Goal: Transaction & Acquisition: Purchase product/service

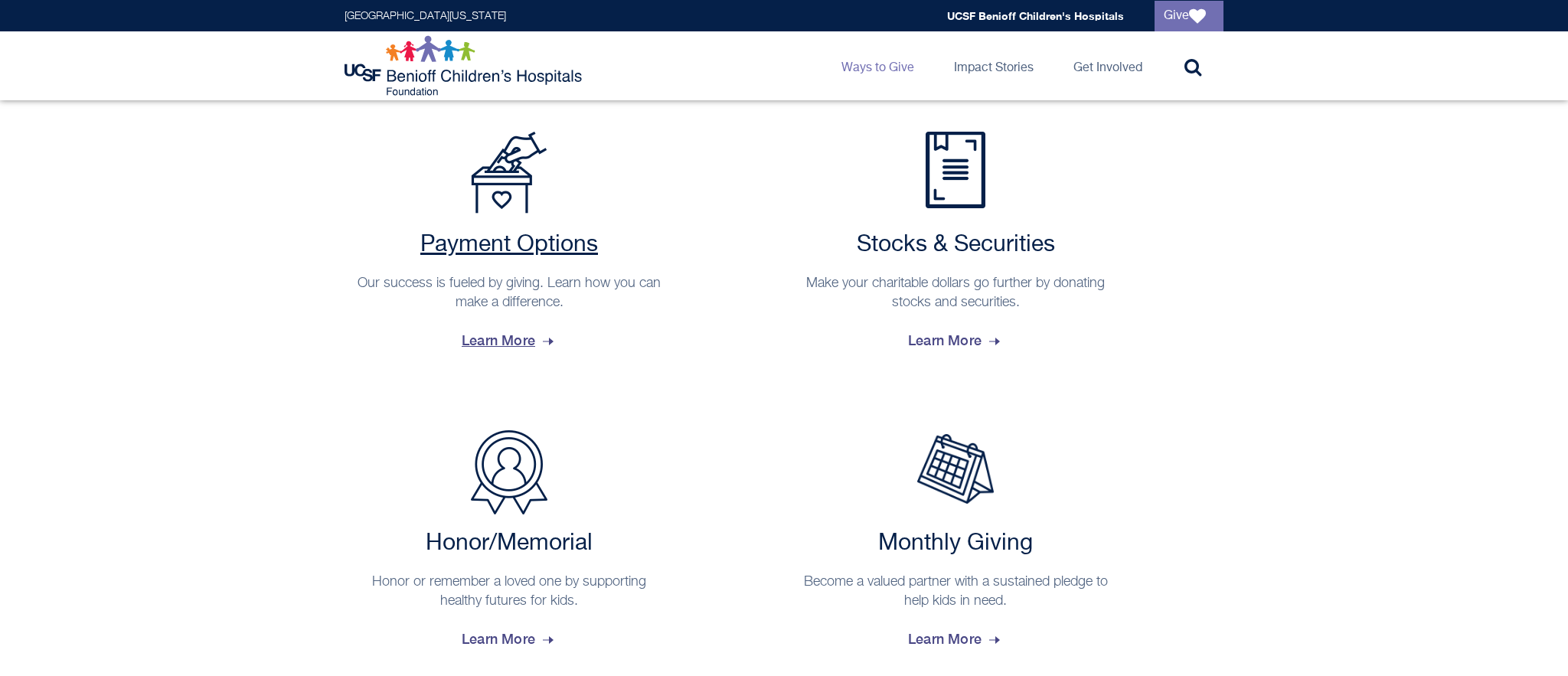
scroll to position [388, 0]
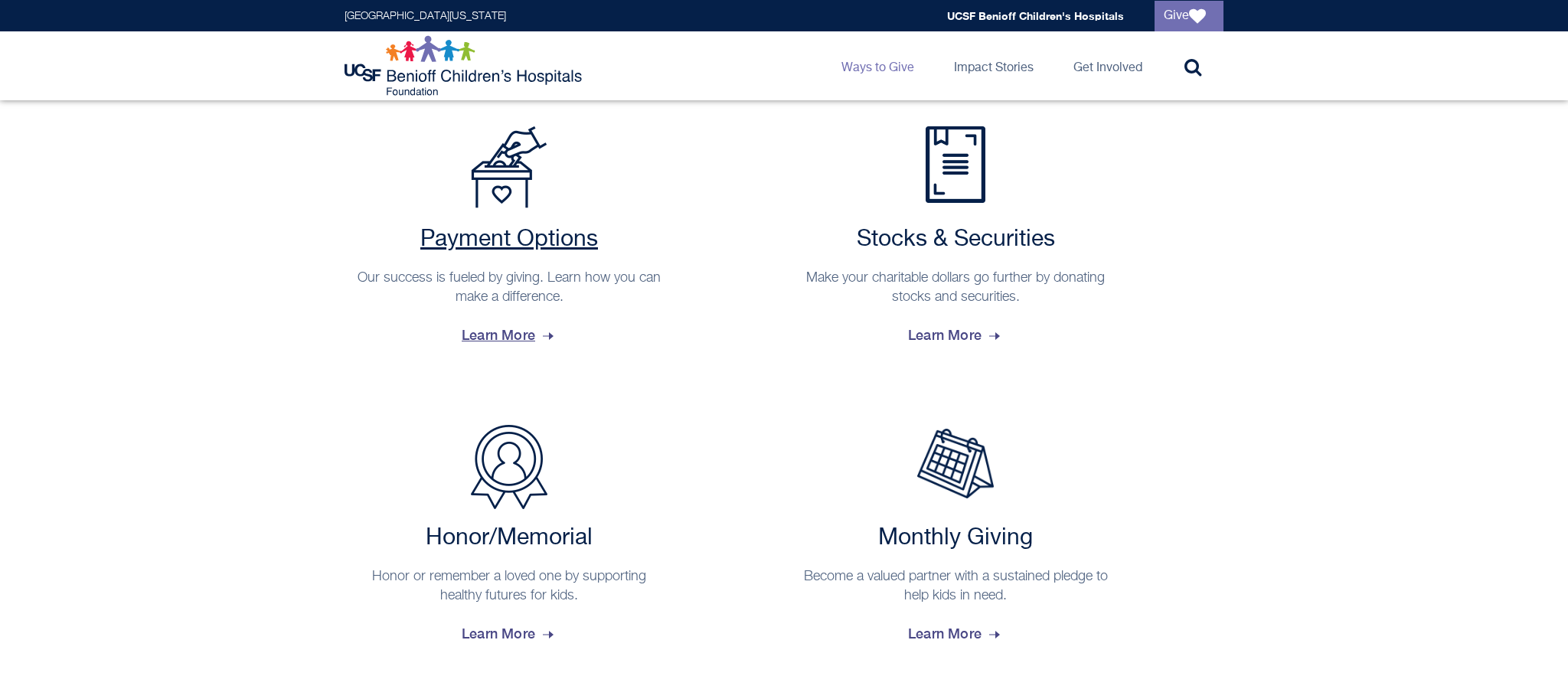
click at [502, 338] on span "Learn More" at bounding box center [509, 335] width 95 height 41
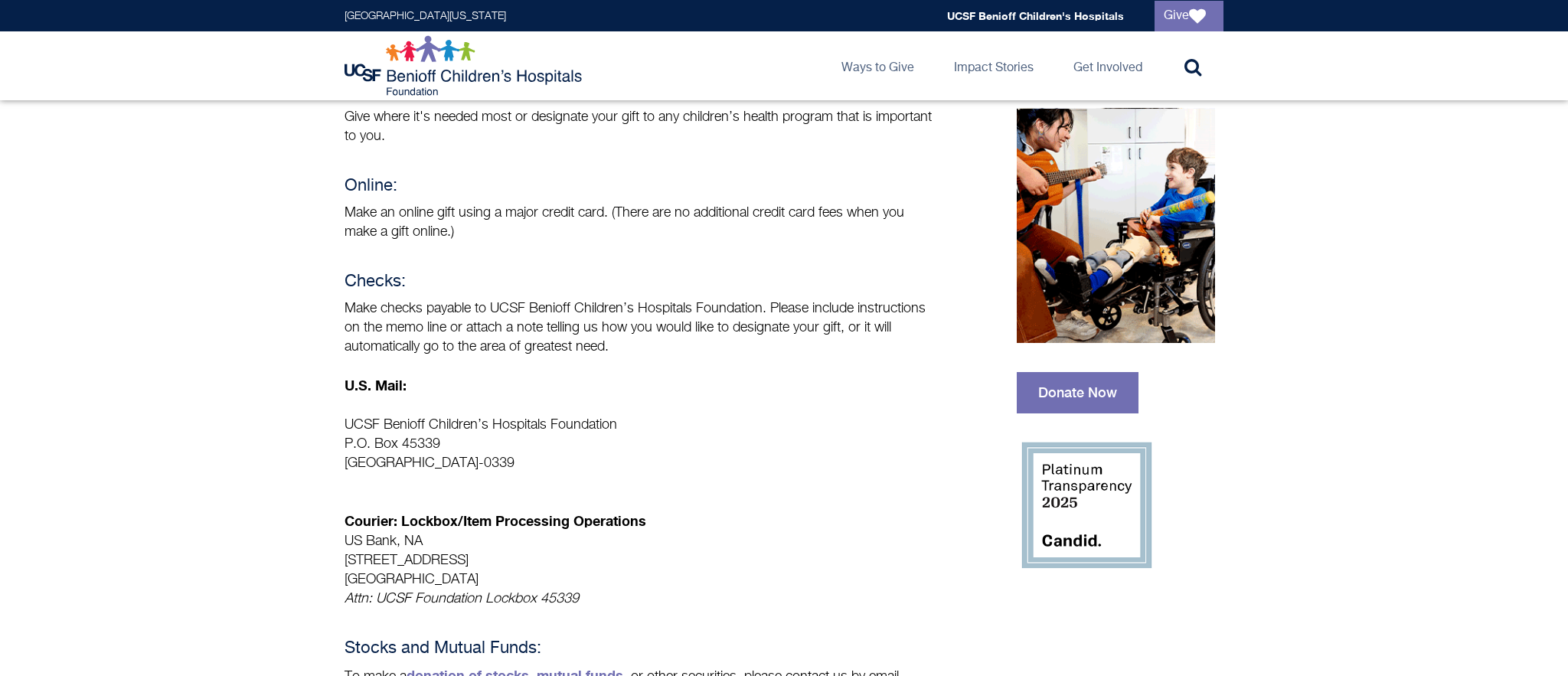
scroll to position [164, 0]
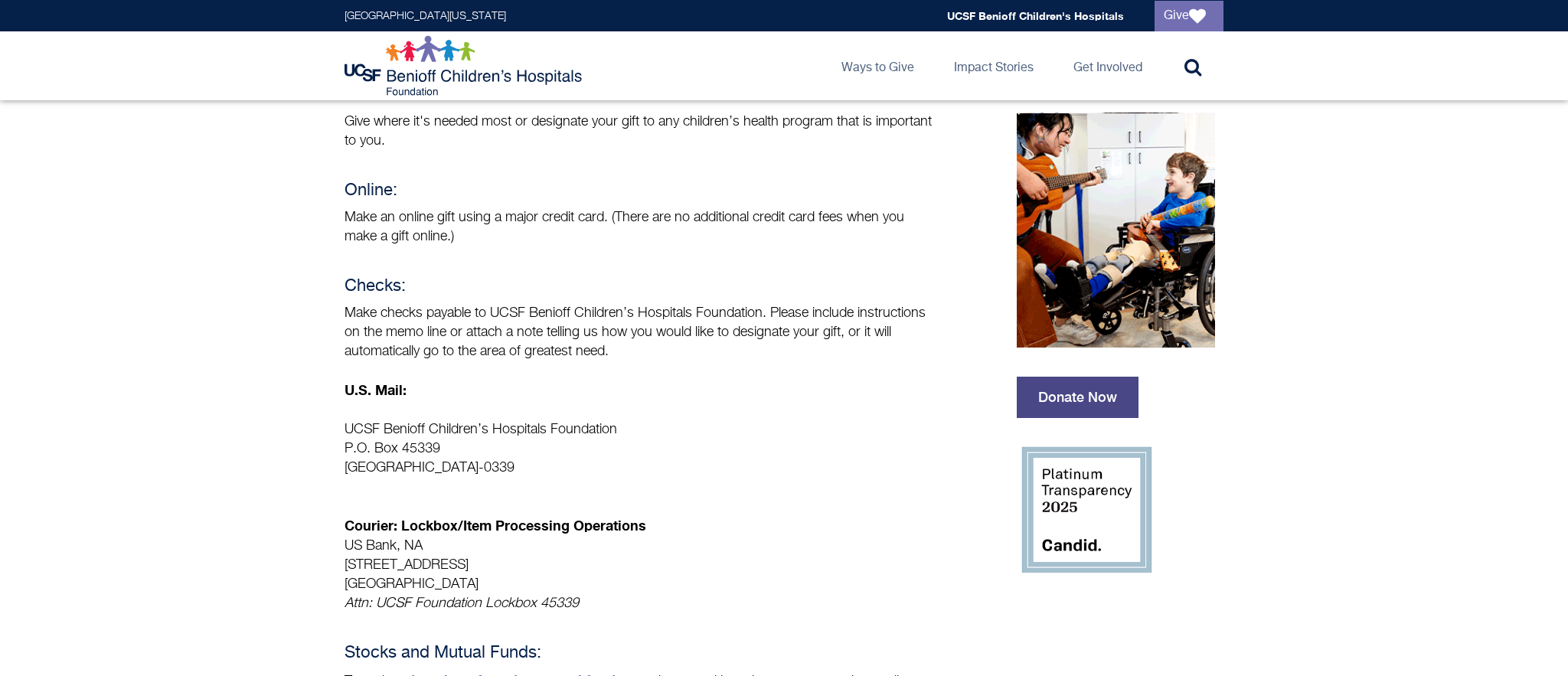
click at [1066, 395] on link "Donate Now" at bounding box center [1077, 398] width 122 height 41
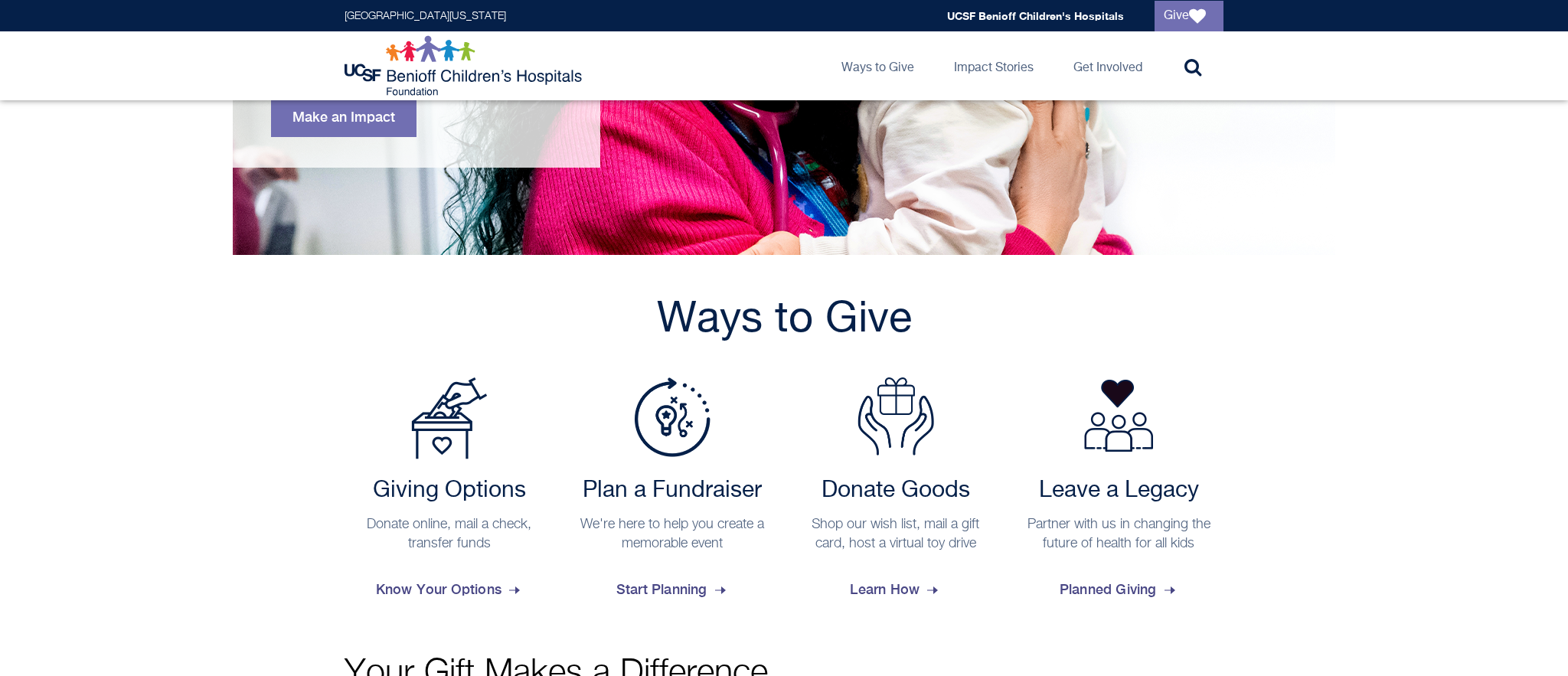
scroll to position [386, 0]
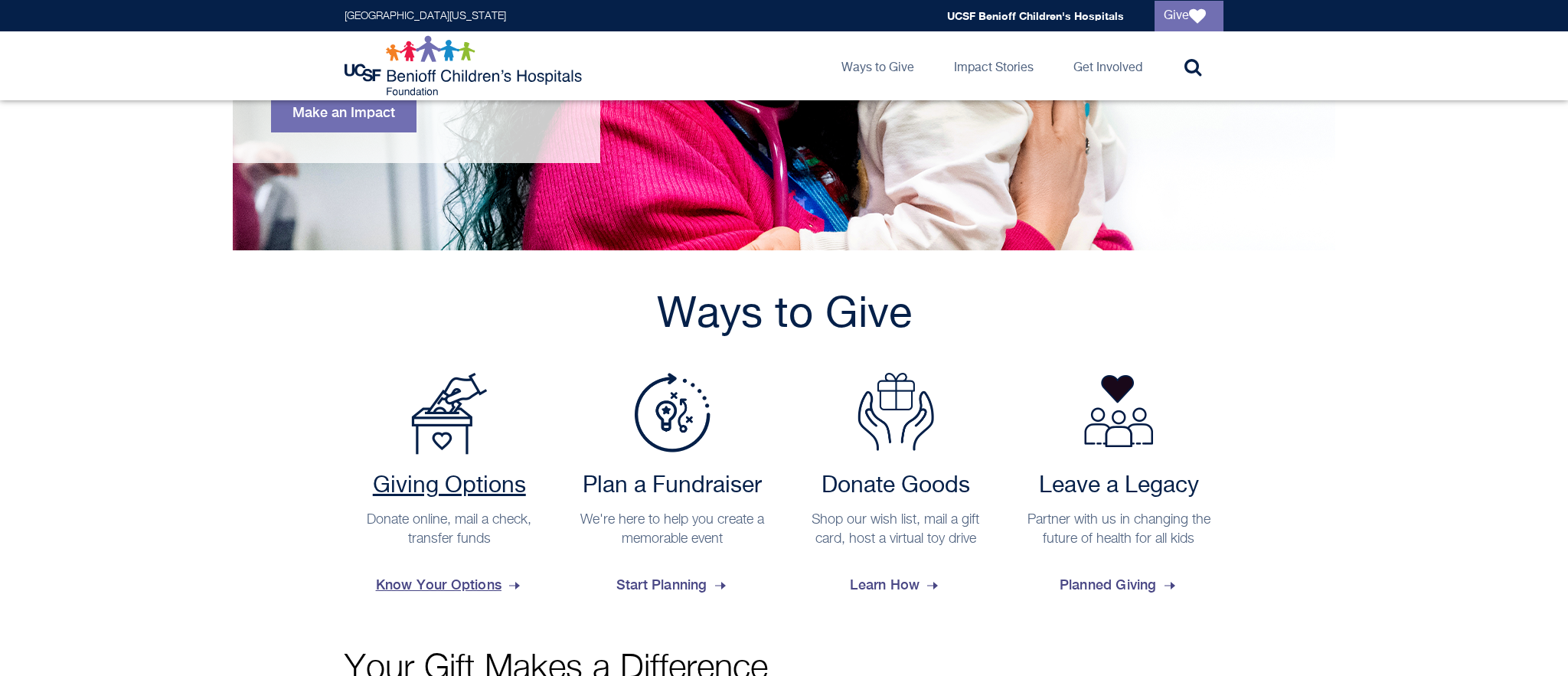
click at [438, 488] on h2 "Giving Options" at bounding box center [449, 486] width 195 height 28
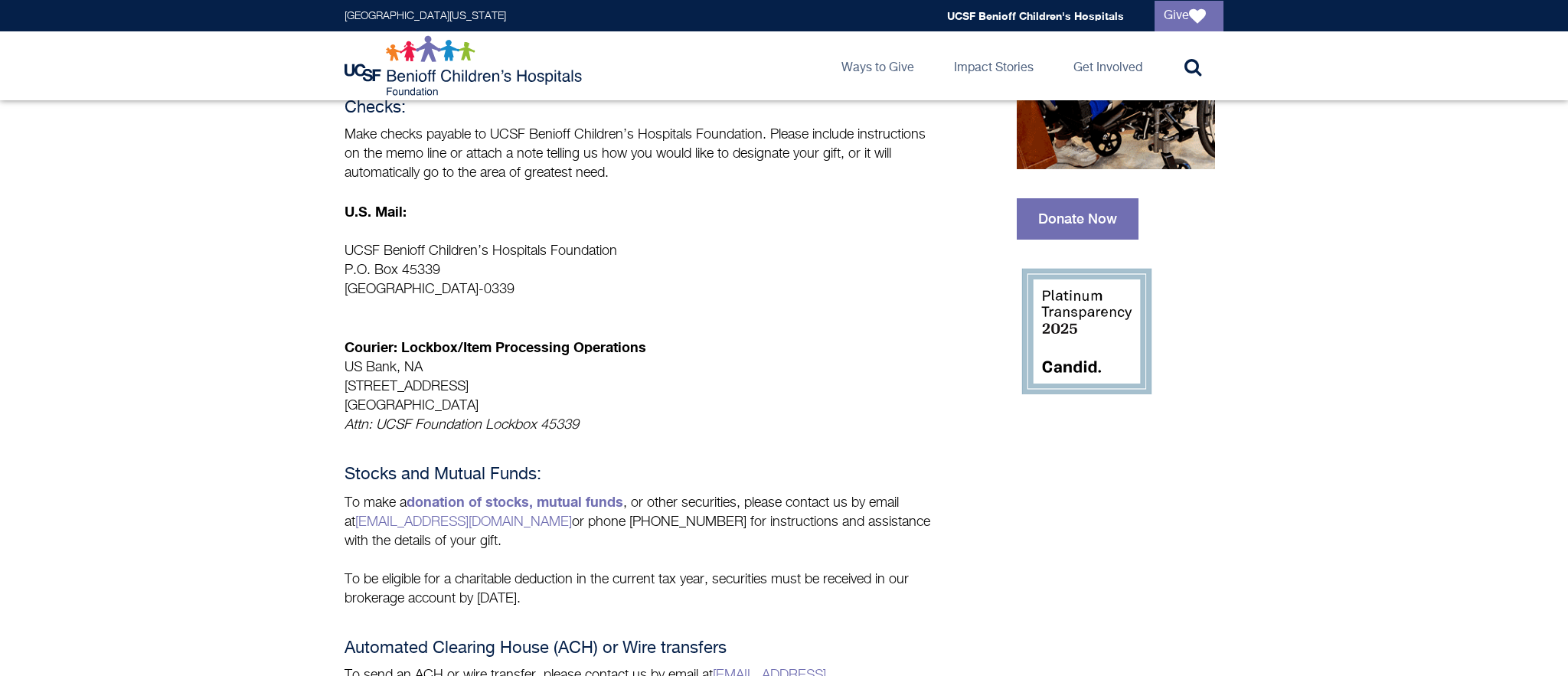
scroll to position [328, 0]
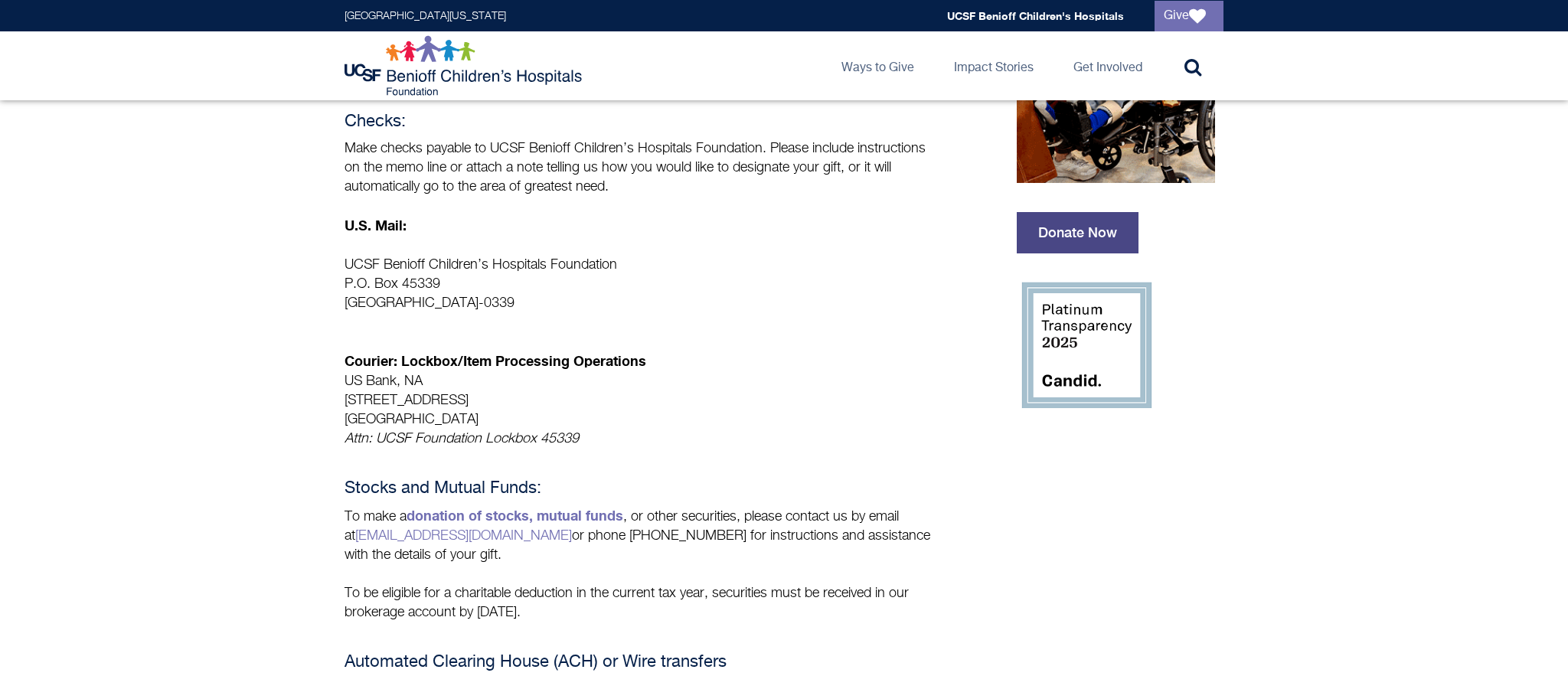
click at [1070, 233] on link "Donate Now" at bounding box center [1077, 233] width 122 height 41
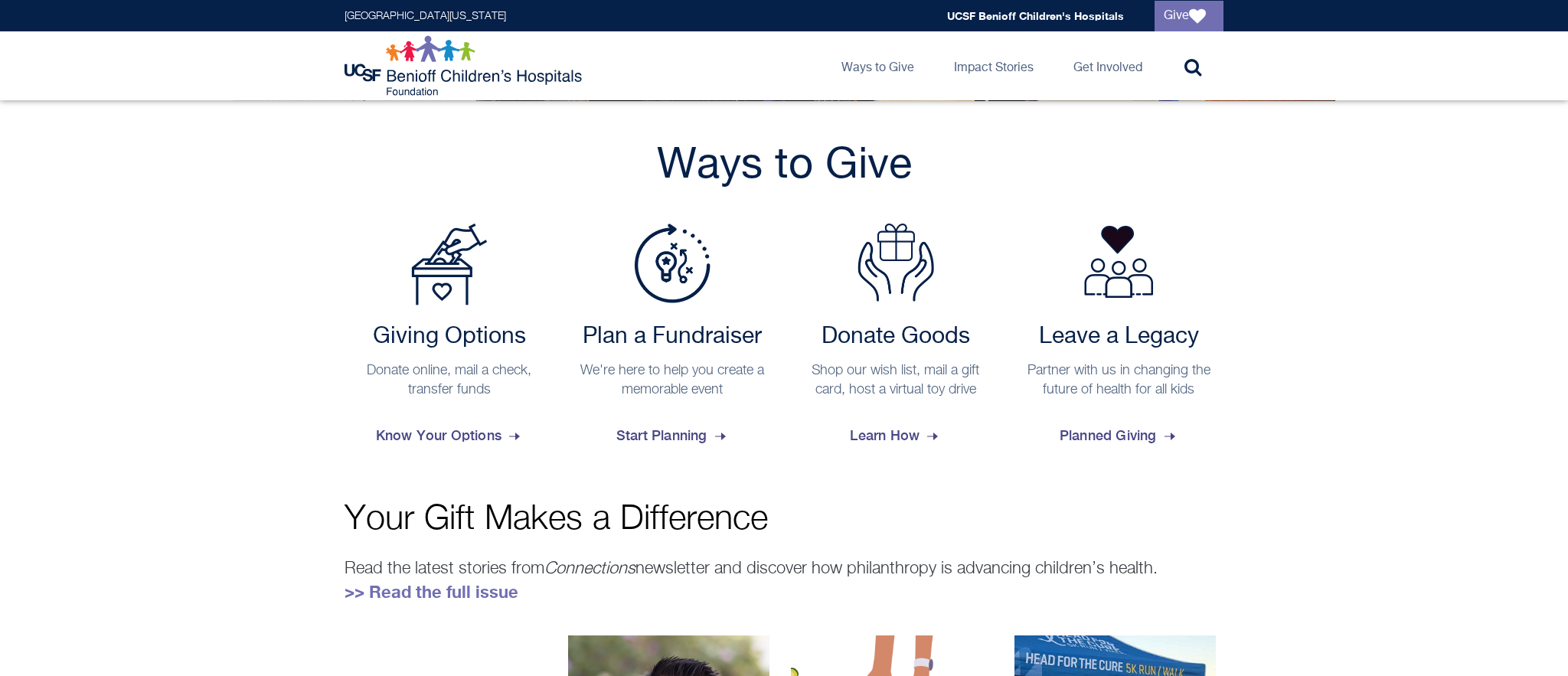
scroll to position [543, 0]
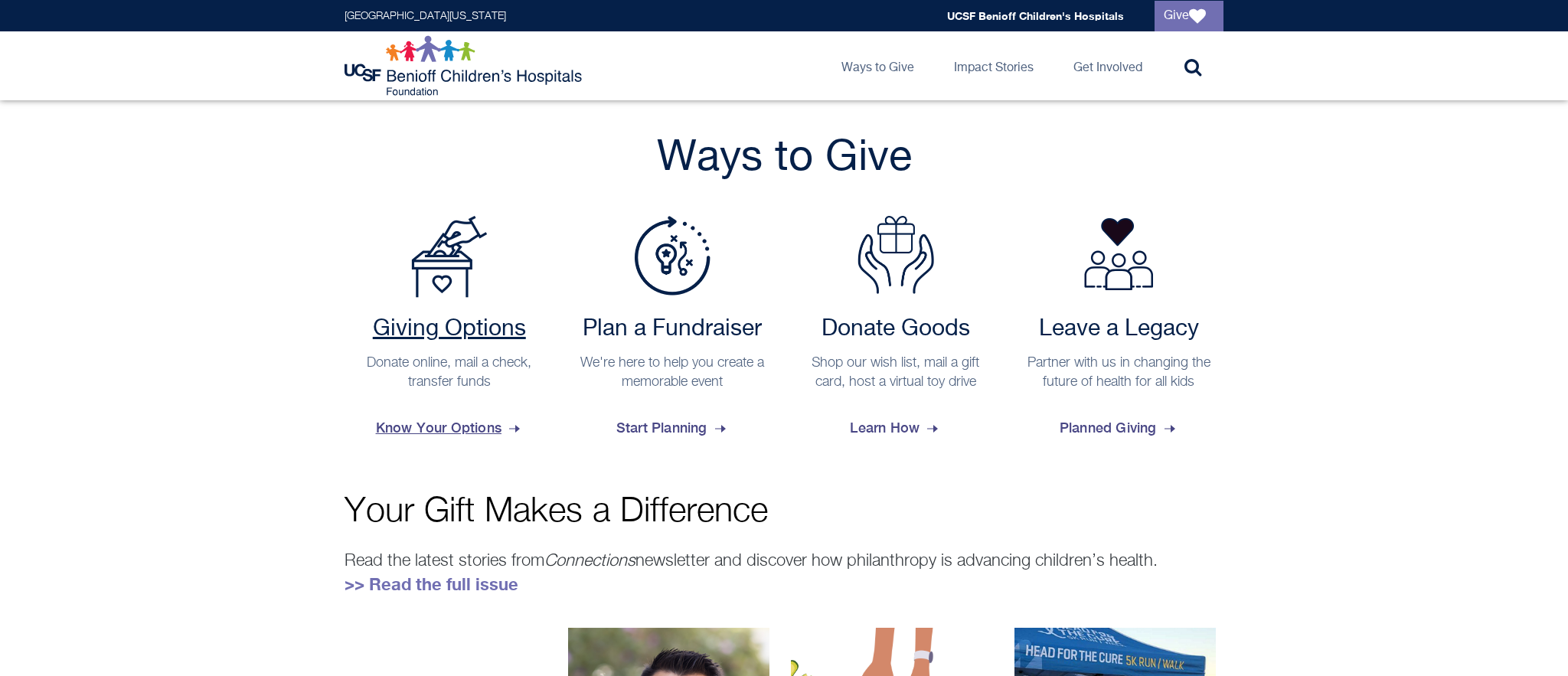
click at [462, 431] on span "Know Your Options" at bounding box center [449, 428] width 147 height 41
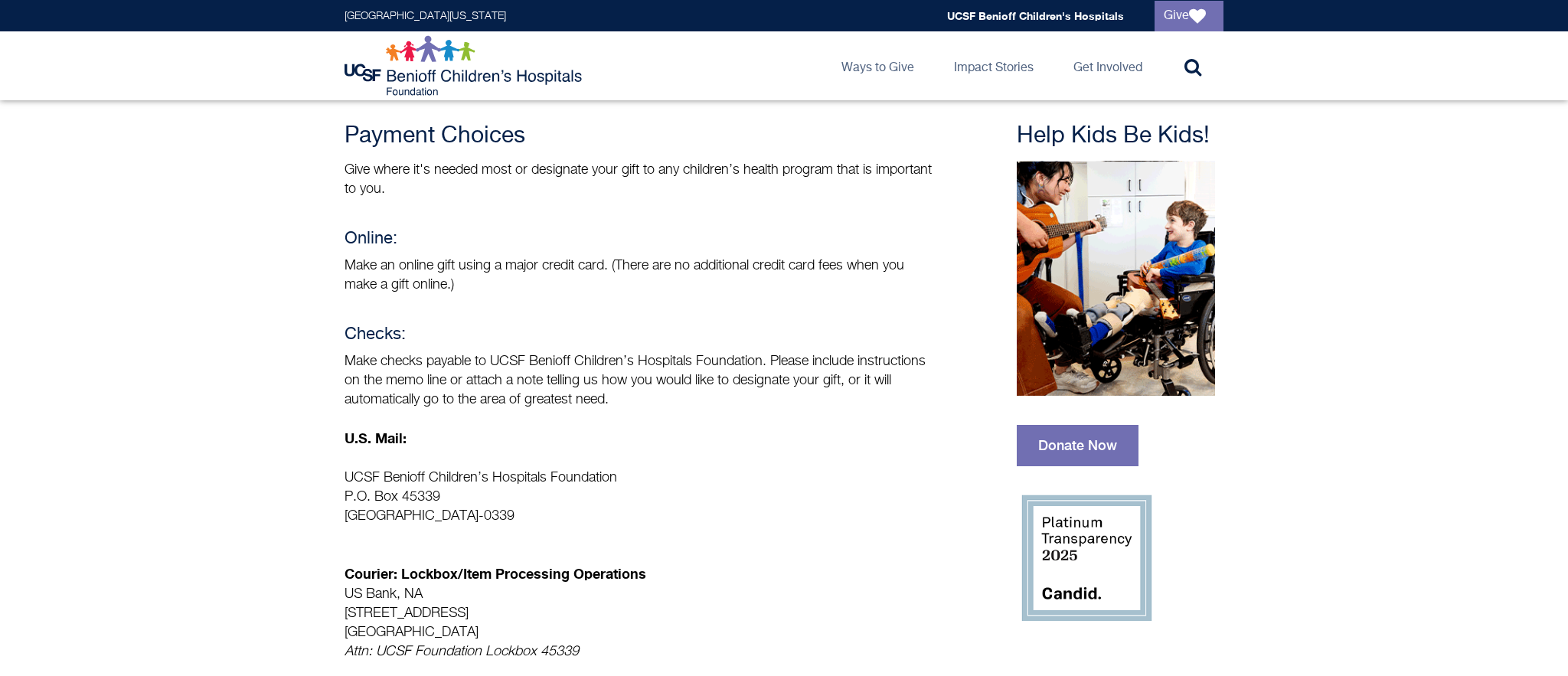
scroll to position [118, 0]
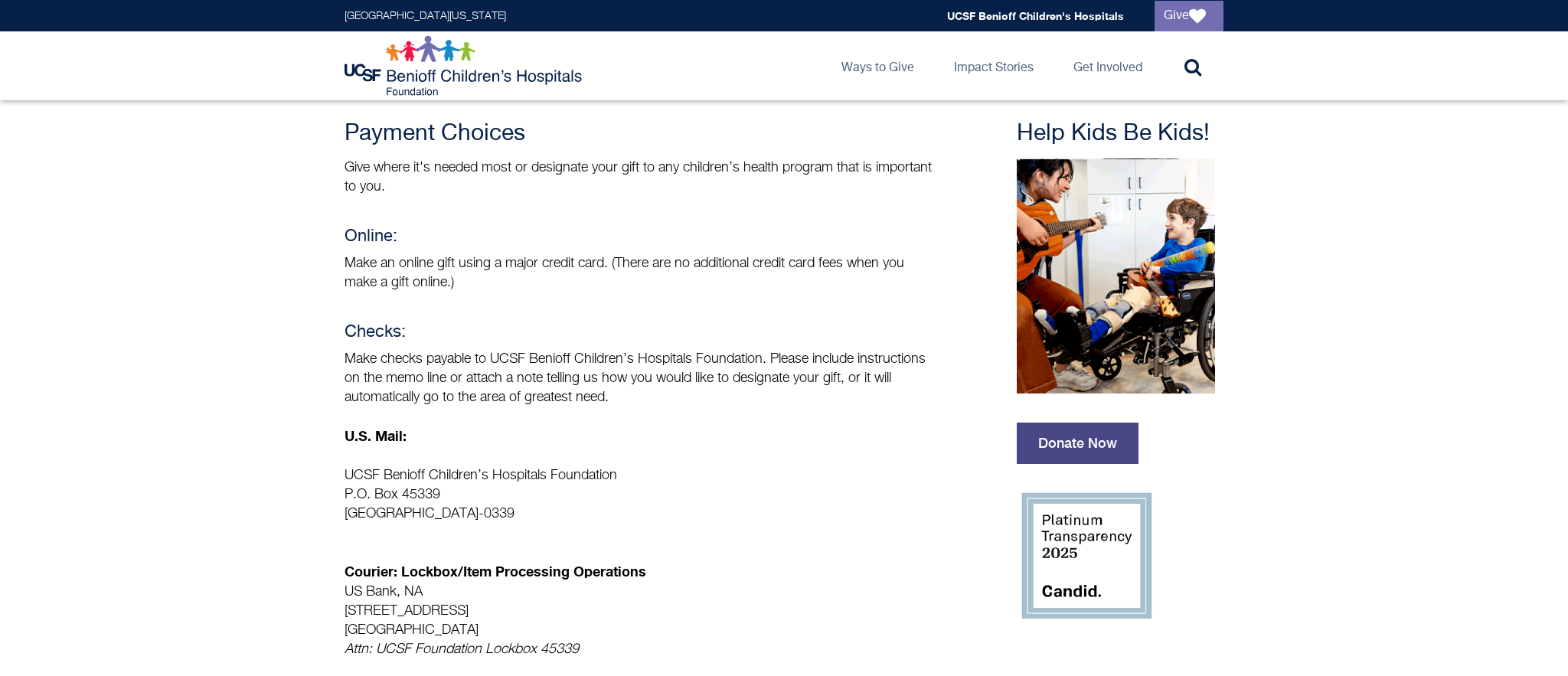
click at [1072, 445] on link "Donate Now" at bounding box center [1077, 443] width 122 height 41
